Goal: Find specific page/section: Find specific page/section

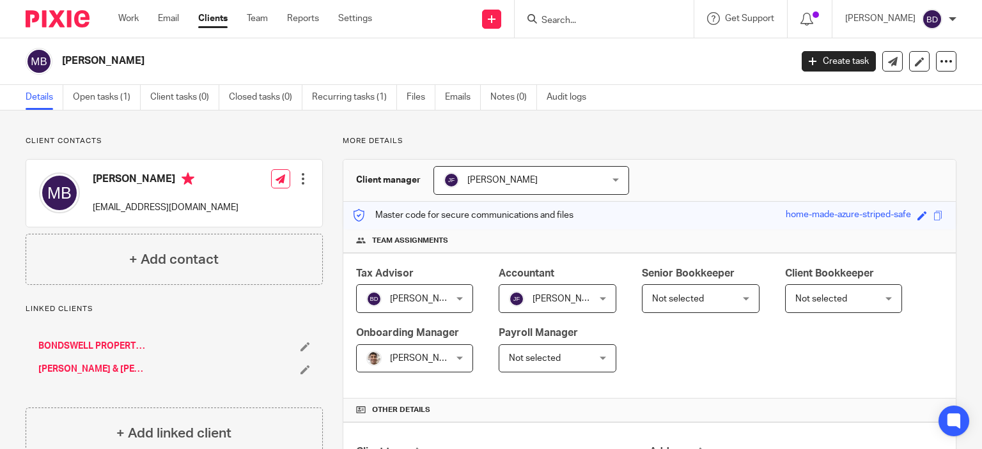
click at [580, 22] on input "Search" at bounding box center [597, 21] width 115 height 12
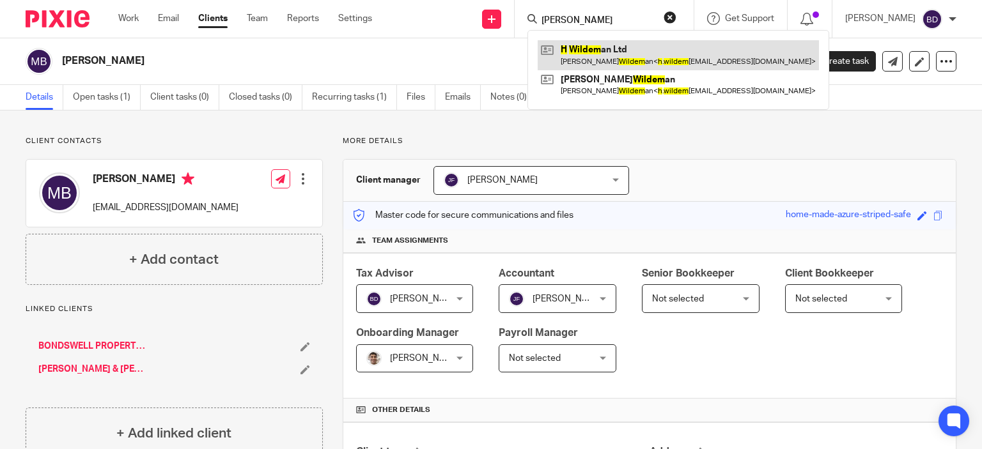
type input "h Wilder"
click at [692, 58] on link at bounding box center [678, 54] width 281 height 29
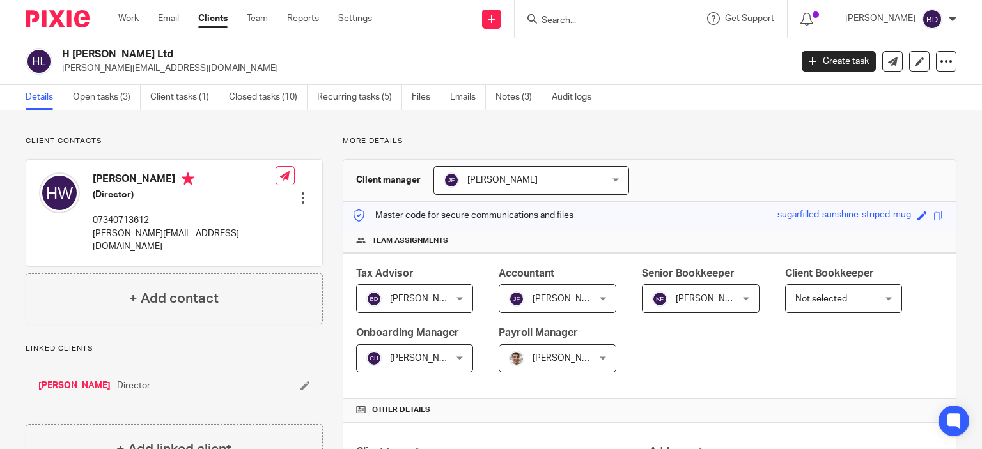
click at [584, 19] on input "Search" at bounding box center [597, 21] width 115 height 12
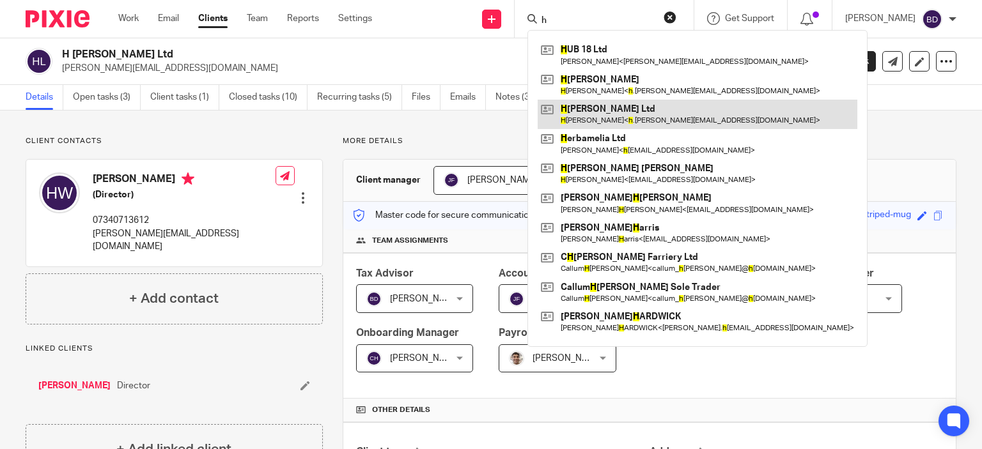
type input "h"
click at [612, 117] on link at bounding box center [698, 114] width 320 height 29
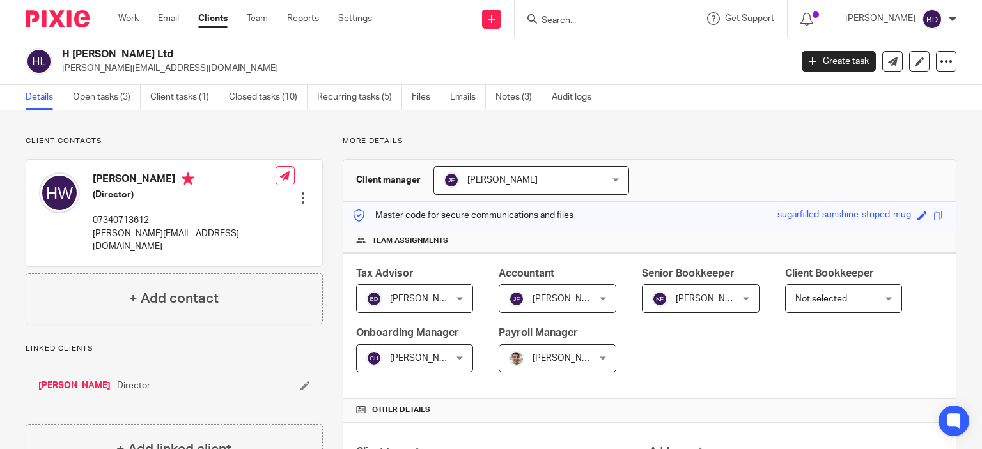
click at [541, 15] on input "Search" at bounding box center [597, 21] width 115 height 12
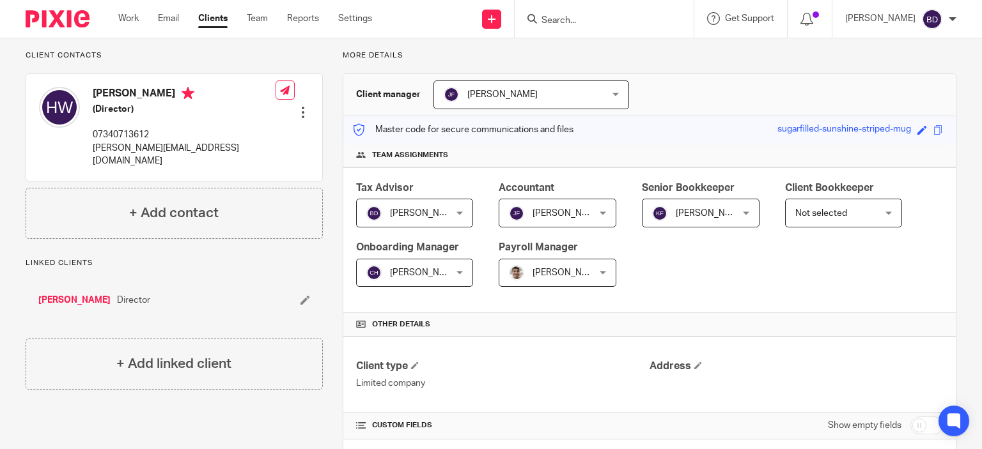
scroll to position [64, 0]
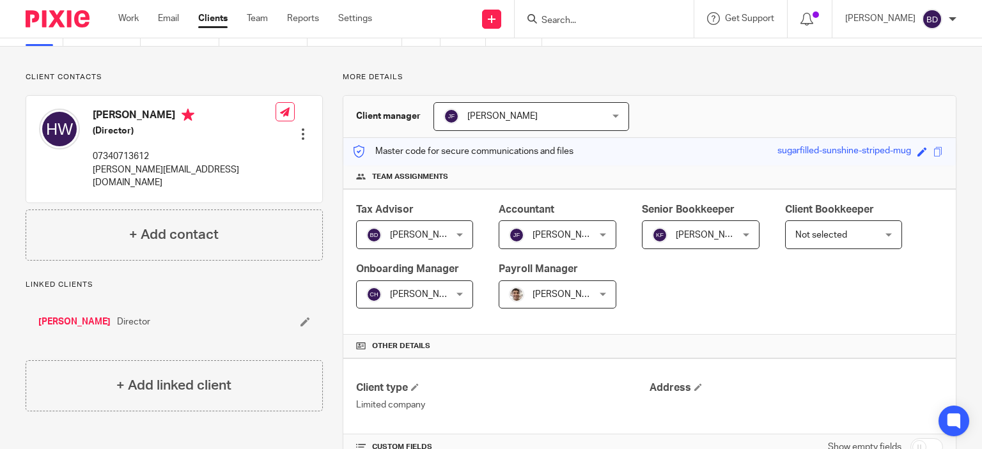
click at [584, 20] on input "Search" at bounding box center [597, 21] width 115 height 12
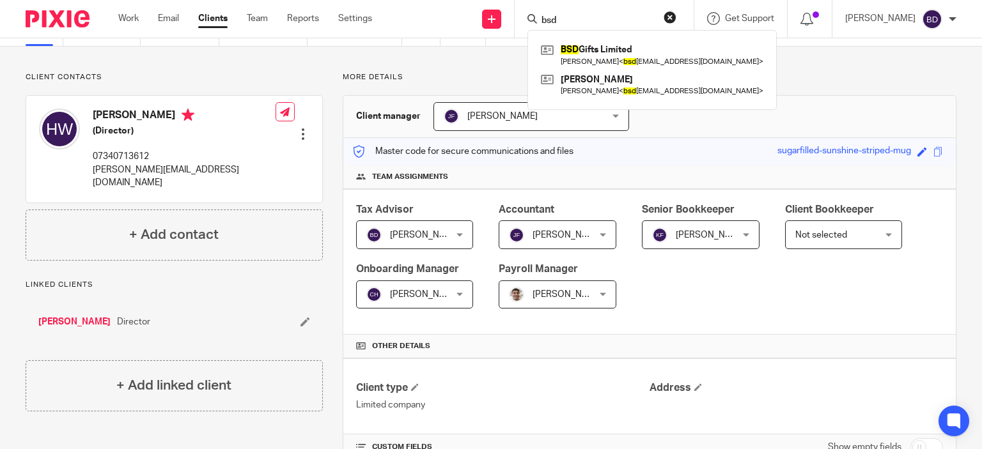
type input "bsd"
